Goal: Transaction & Acquisition: Purchase product/service

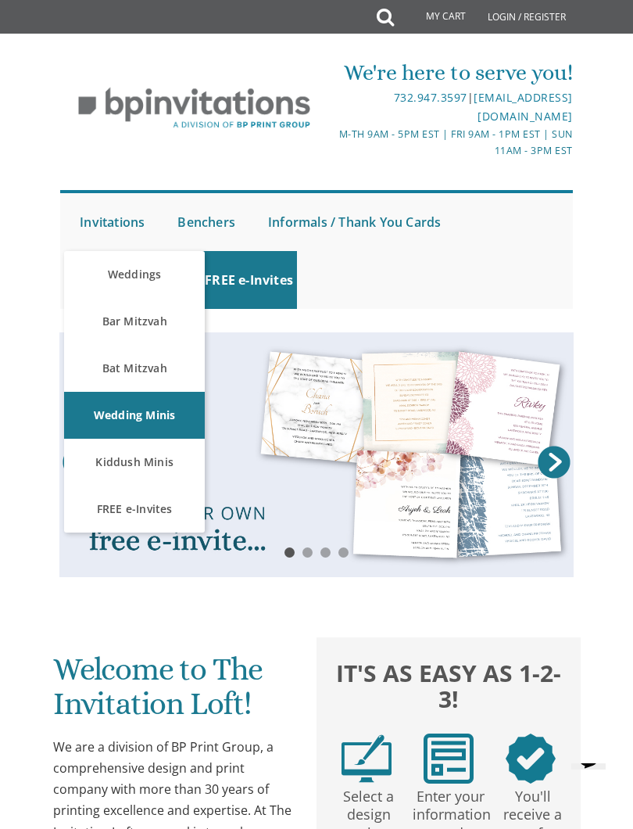
click at [116, 272] on link "Weddings" at bounding box center [134, 274] width 141 height 47
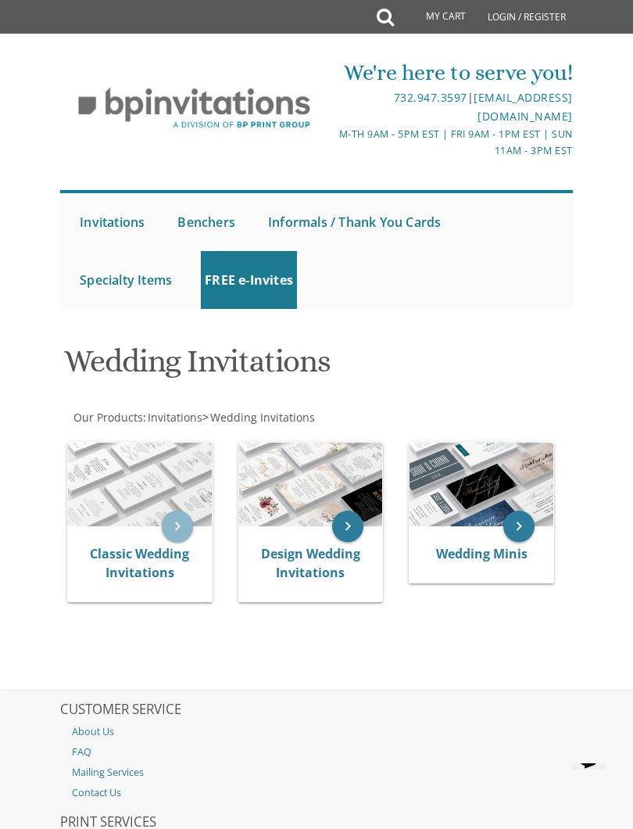
click at [181, 528] on icon "keyboard_arrow_right" at bounding box center [177, 525] width 31 height 31
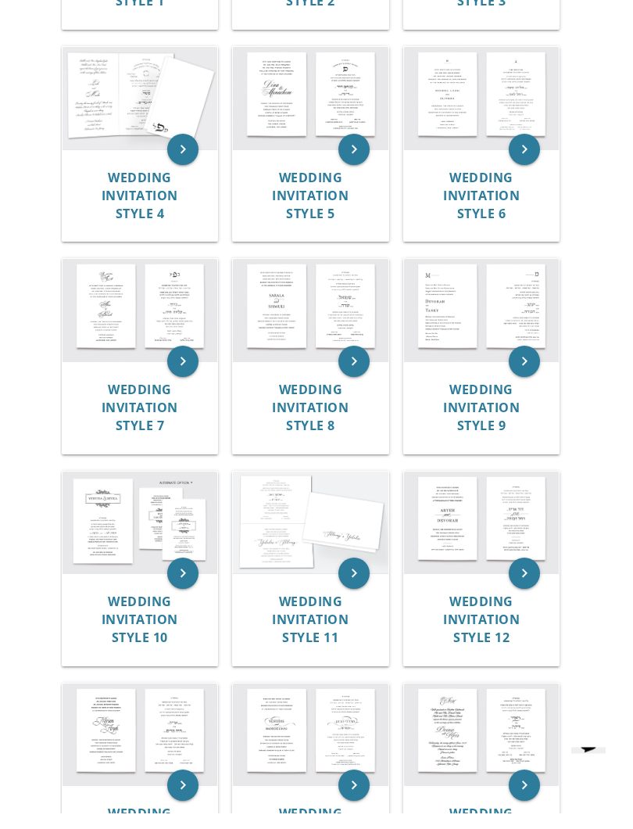
scroll to position [658, 0]
click at [458, 509] on img at bounding box center [482, 538] width 156 height 102
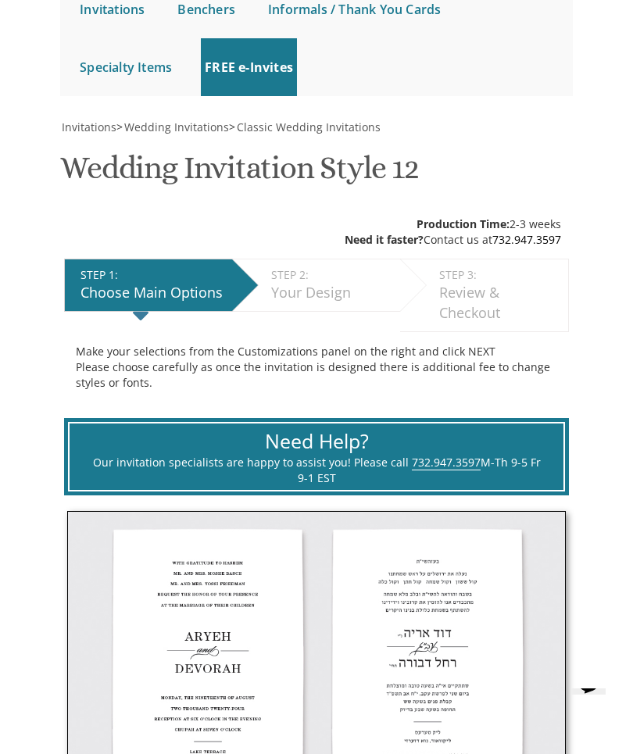
scroll to position [190, 0]
